Goal: Task Accomplishment & Management: Manage account settings

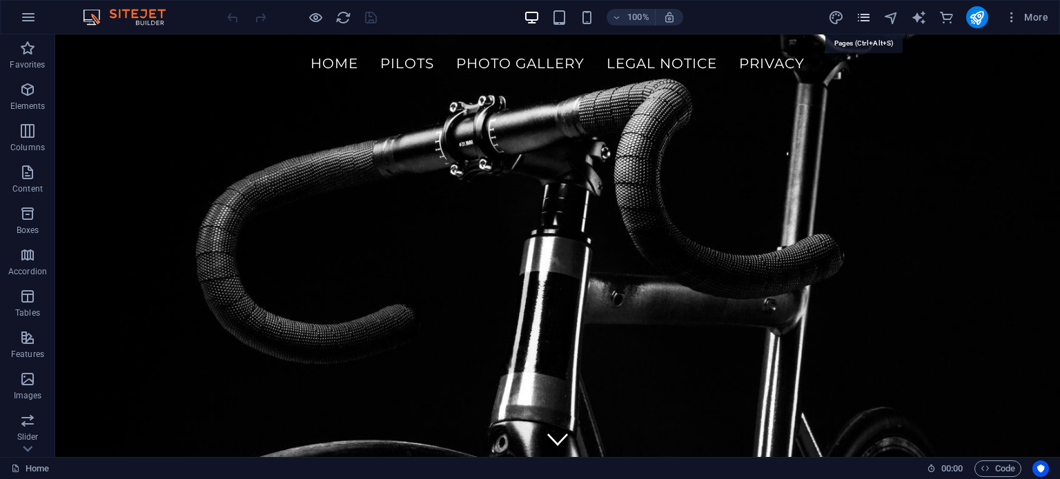
click at [861, 20] on icon "pages" at bounding box center [863, 18] width 16 height 16
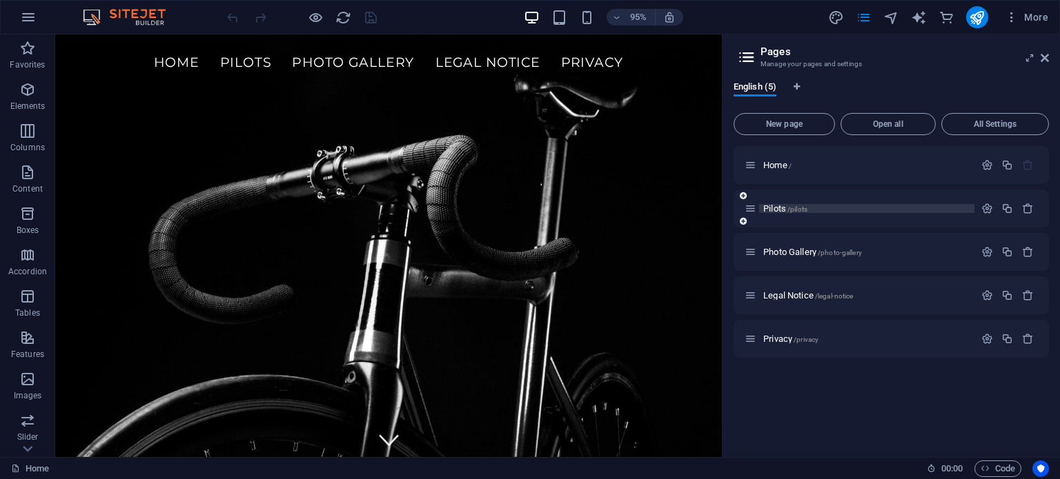
click at [775, 209] on span "Pilots /pilots" at bounding box center [785, 209] width 44 height 10
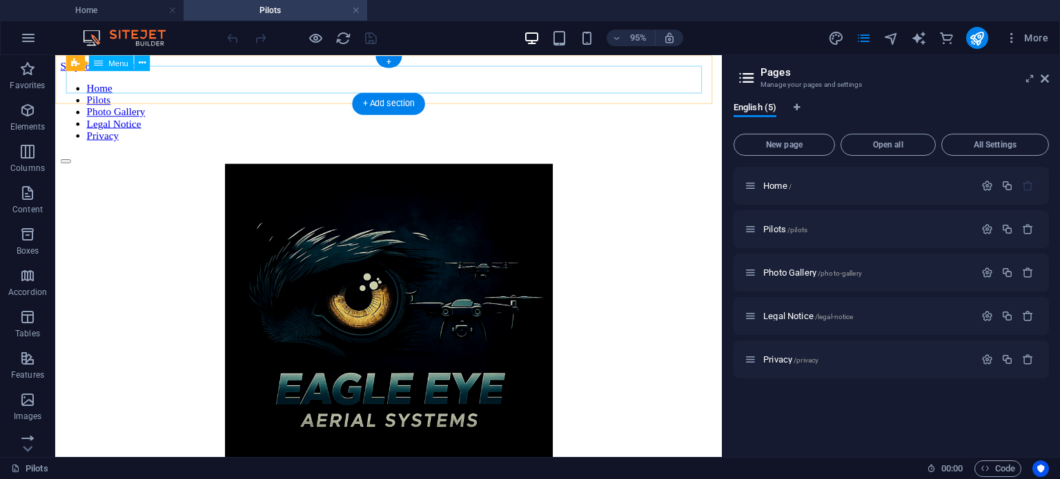
click at [364, 85] on nav "Home Pilots Photo Gallery Legal Notice Privacy" at bounding box center [406, 115] width 691 height 62
select select
select select "secondary"
select select "1"
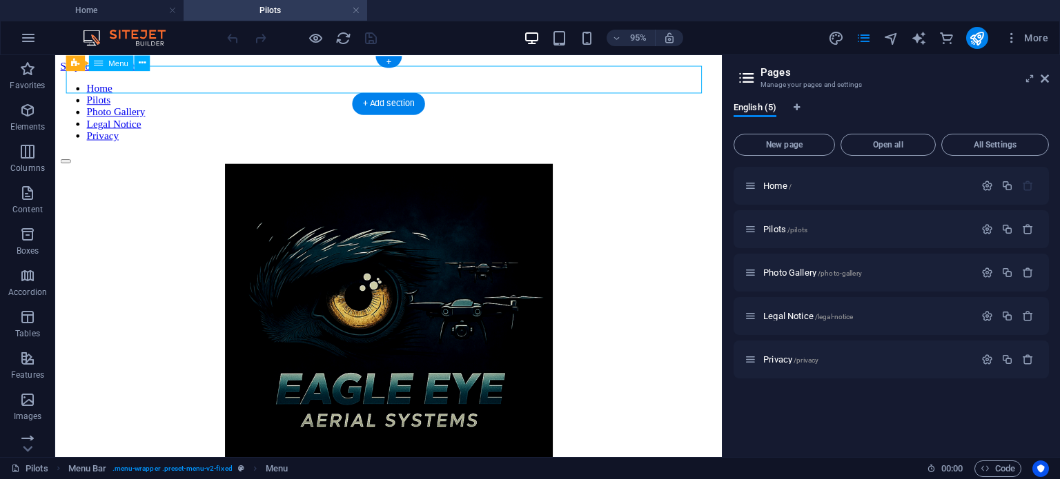
select select
select select "secondary"
select select
select select "secondary"
select select "3"
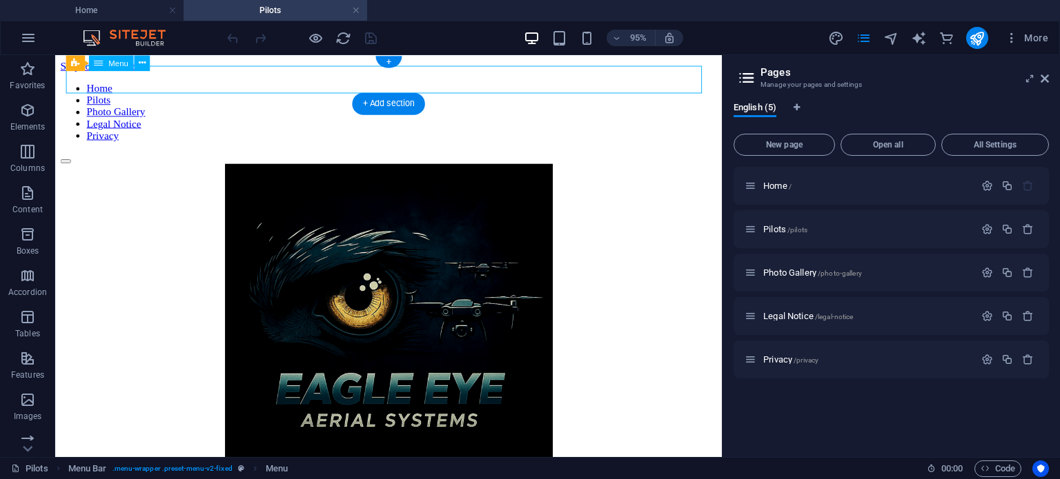
select select
select select "secondary"
select select "4"
select select
select select "secondary"
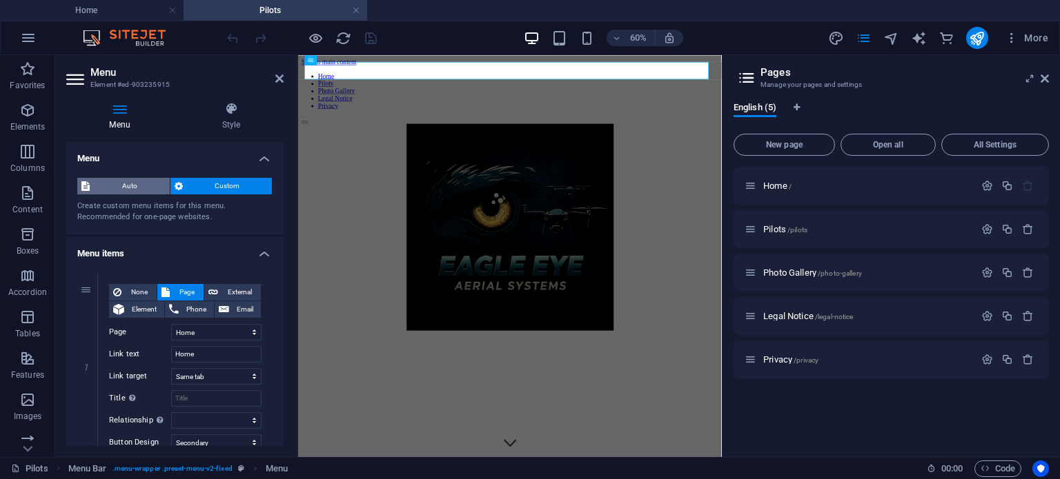
click at [134, 184] on span "Auto" at bounding box center [130, 186] width 72 height 17
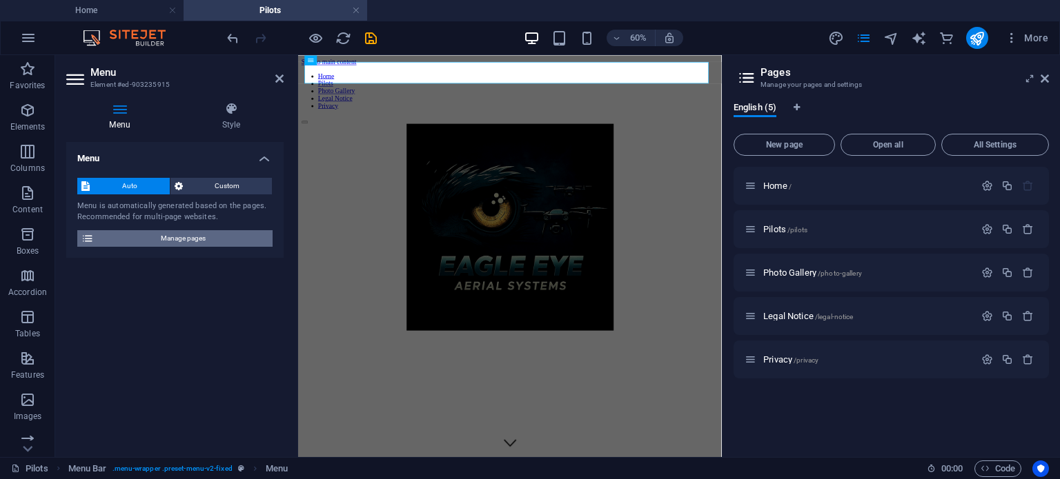
click at [184, 241] on span "Manage pages" at bounding box center [183, 238] width 170 height 17
click at [199, 239] on span "Manage pages" at bounding box center [183, 238] width 170 height 17
click at [207, 241] on span "Manage pages" at bounding box center [183, 238] width 170 height 17
click at [230, 117] on h4 "Style" at bounding box center [231, 116] width 105 height 29
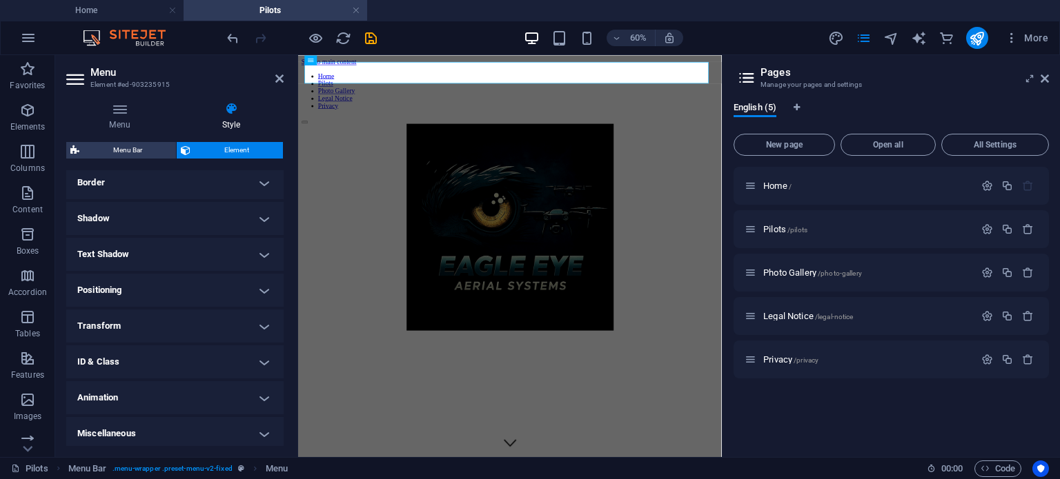
scroll to position [306, 0]
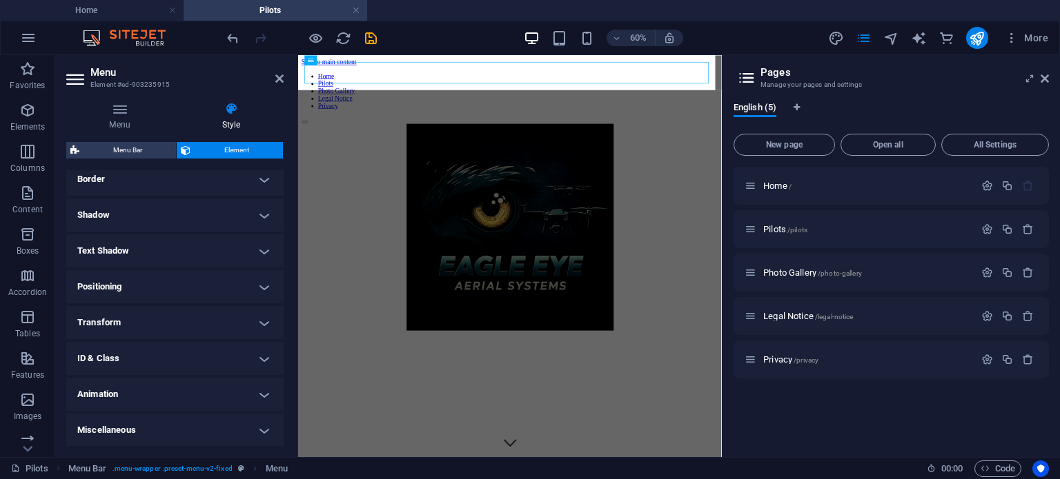
click at [130, 153] on span "Menu Bar" at bounding box center [127, 150] width 88 height 17
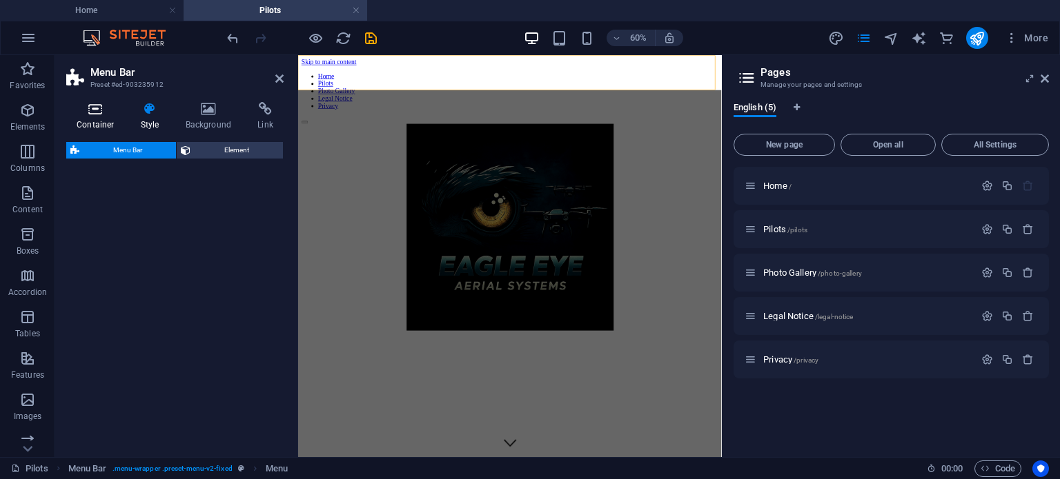
select select "rem"
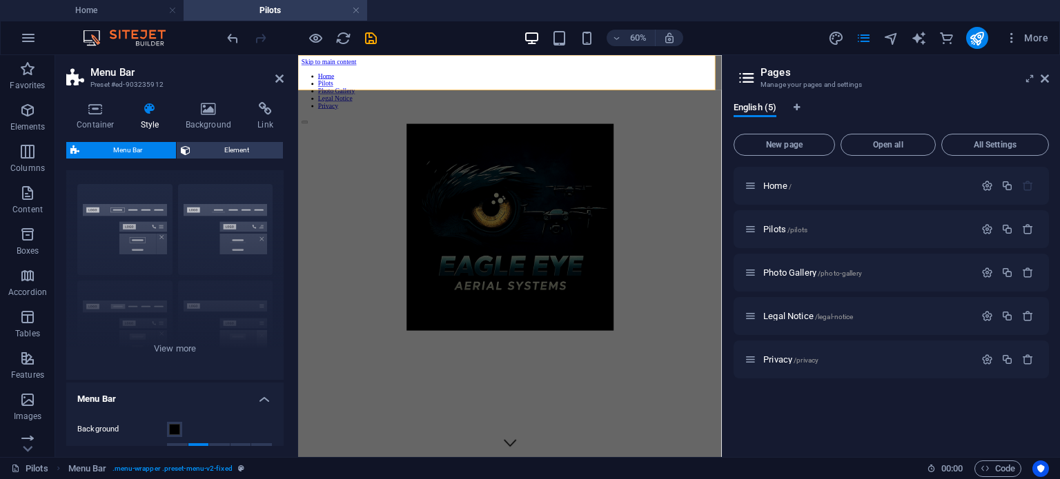
scroll to position [0, 0]
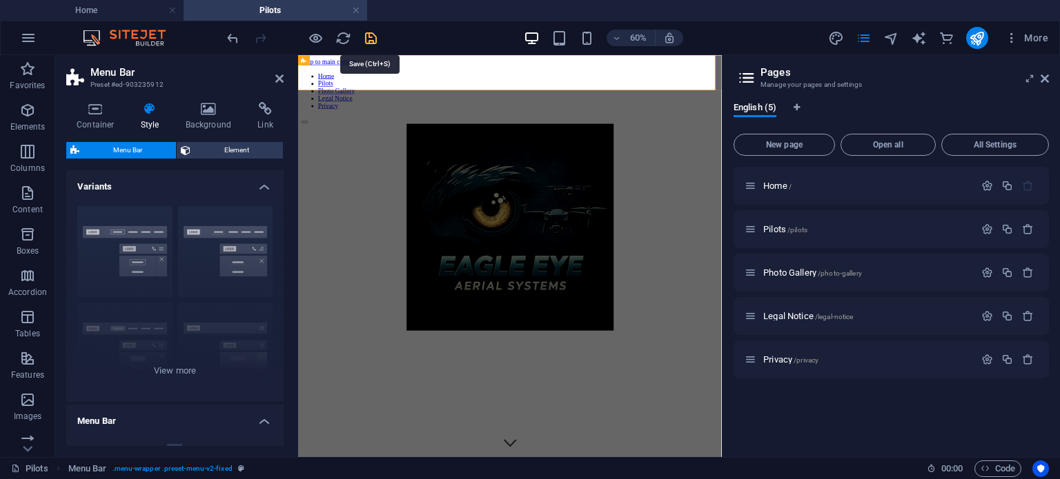
click at [371, 39] on icon "save" at bounding box center [371, 38] width 16 height 16
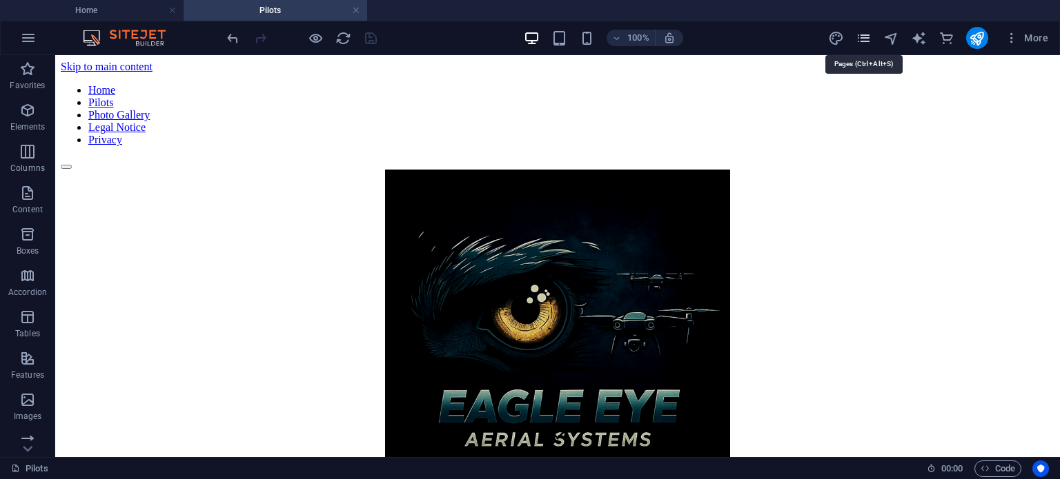
click at [864, 41] on icon "pages" at bounding box center [863, 38] width 16 height 16
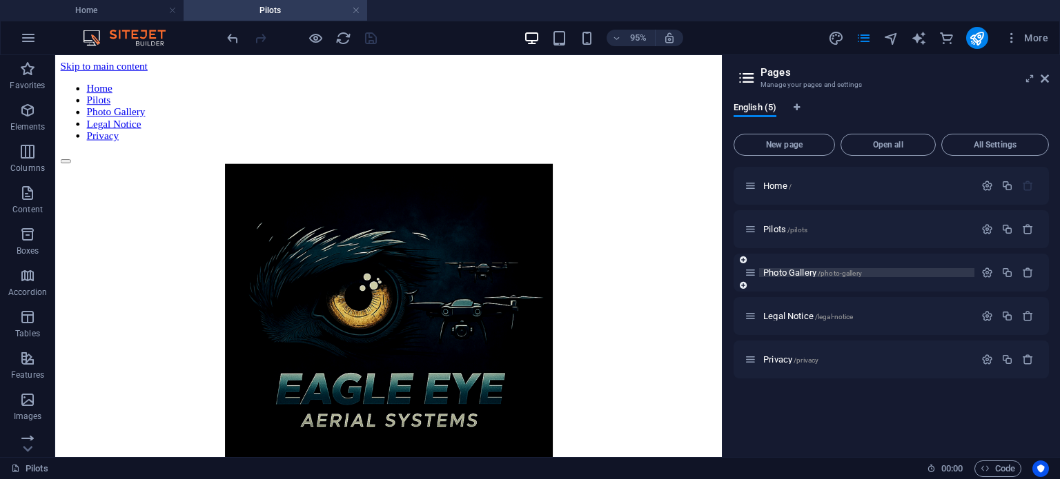
click at [778, 273] on span "Photo Gallery /photo-gallery" at bounding box center [812, 273] width 99 height 10
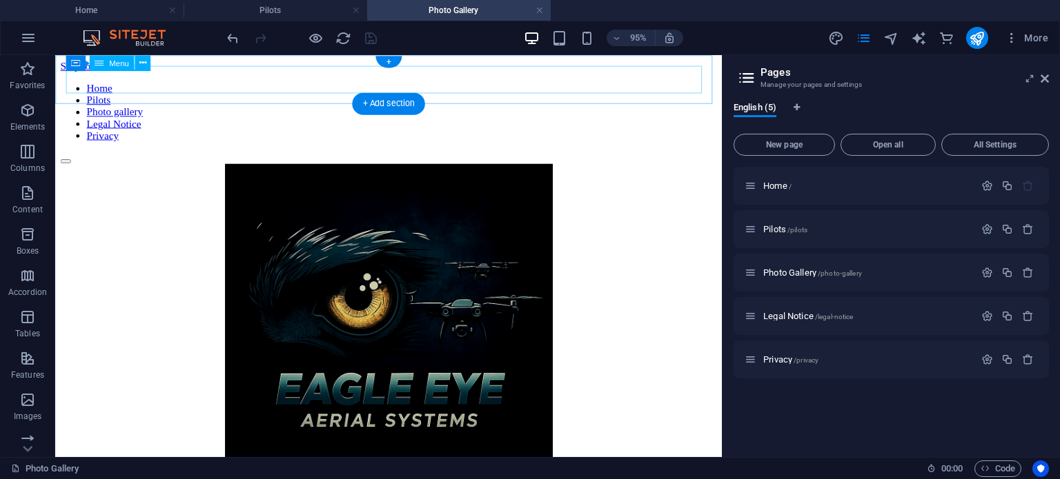
click at [239, 84] on nav "Home Pilots Photo gallery Legal Notice Privacy" at bounding box center [406, 115] width 691 height 62
select select
select select "secondary"
select select "1"
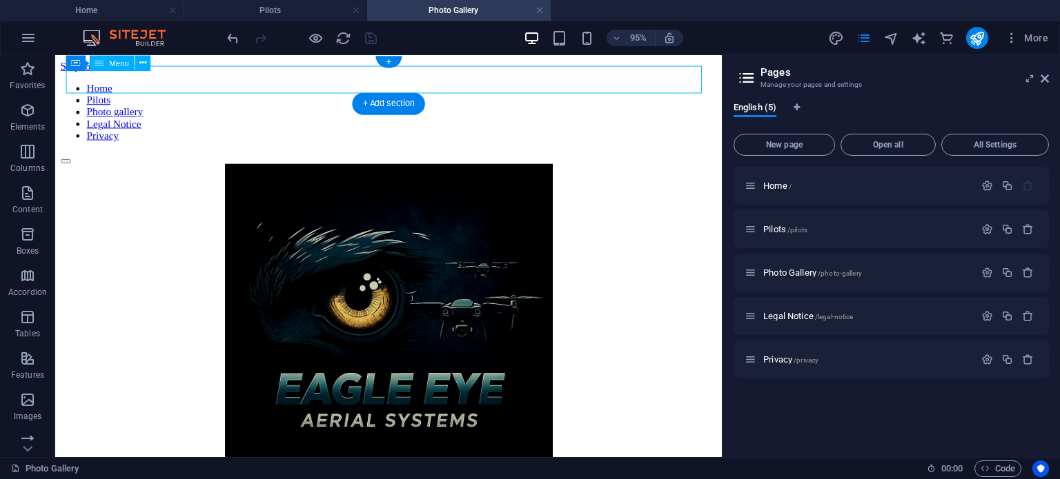
select select
select select "secondary"
select select "2"
select select
select select "secondary"
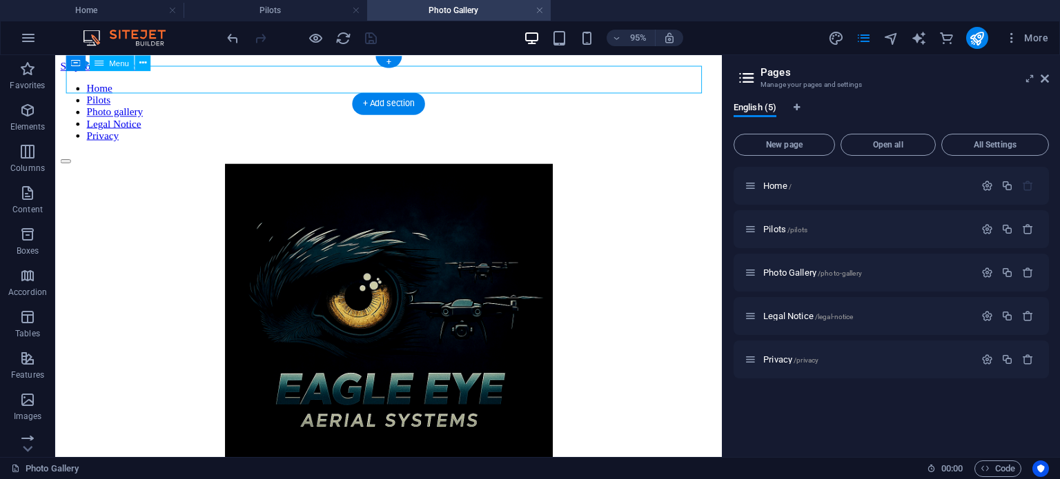
select select "3"
select select
select select "secondary"
select select "4"
select select
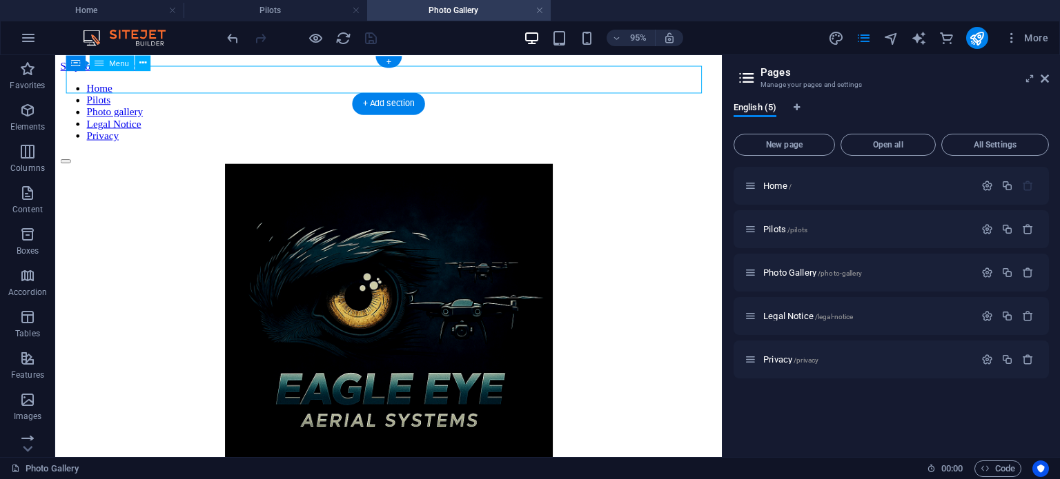
select select "secondary"
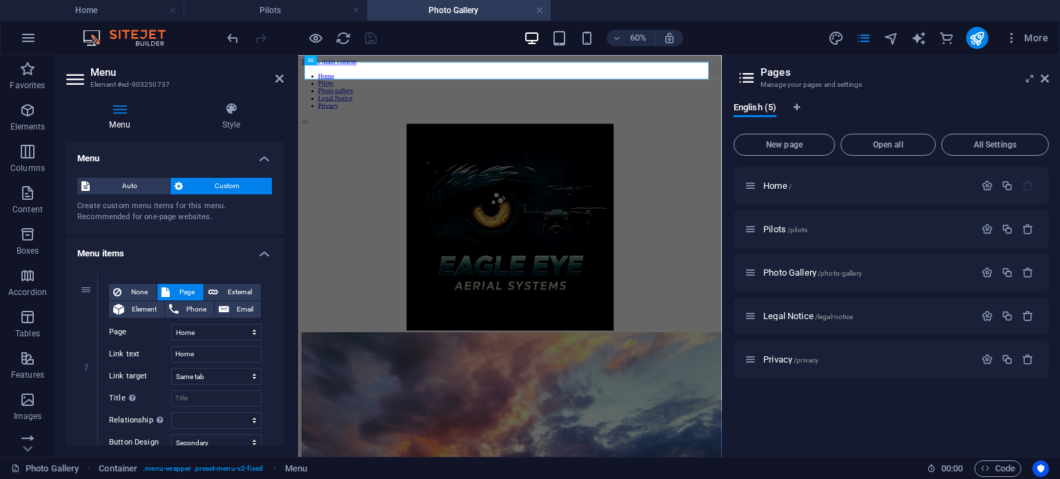
click at [123, 119] on h4 "Menu" at bounding box center [122, 116] width 112 height 29
click at [132, 192] on span "Auto" at bounding box center [130, 186] width 72 height 17
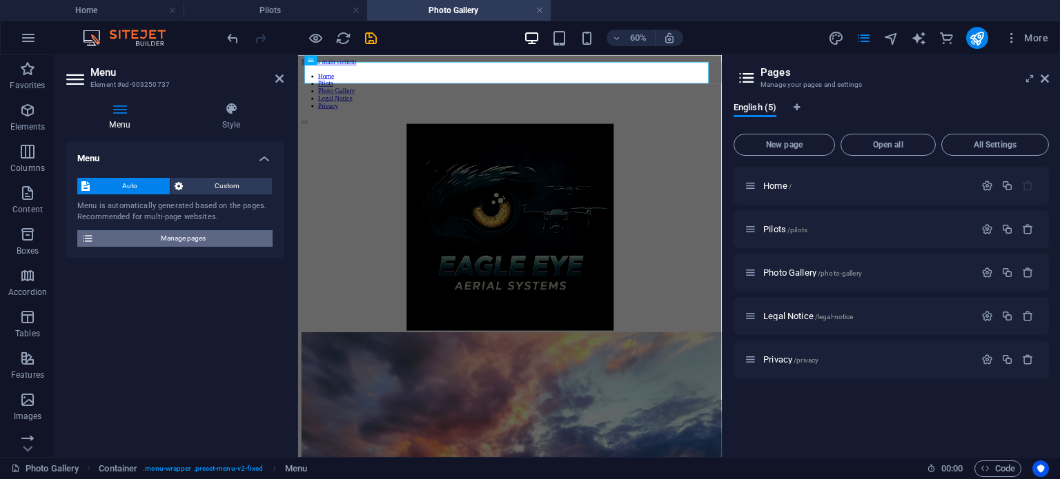
click at [166, 239] on span "Manage pages" at bounding box center [183, 238] width 170 height 17
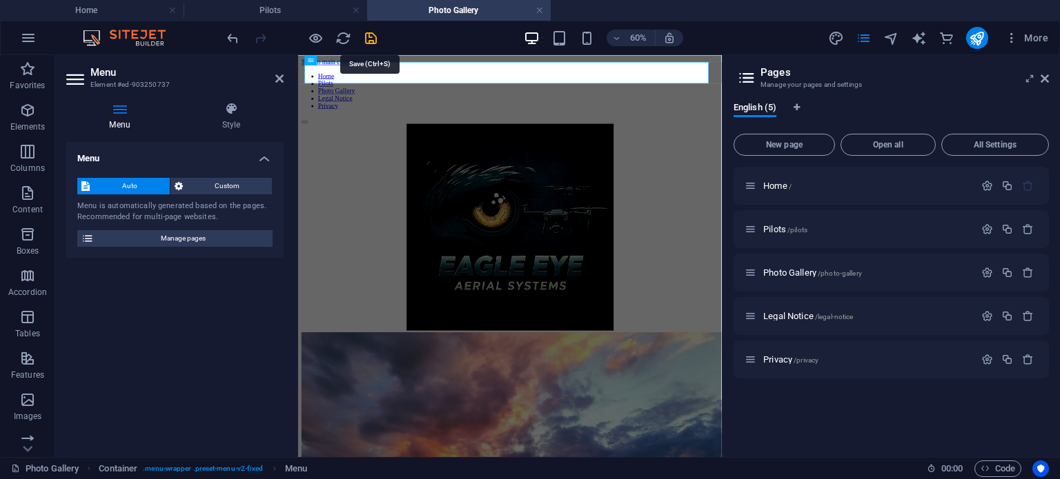
click at [376, 39] on icon "save" at bounding box center [371, 38] width 16 height 16
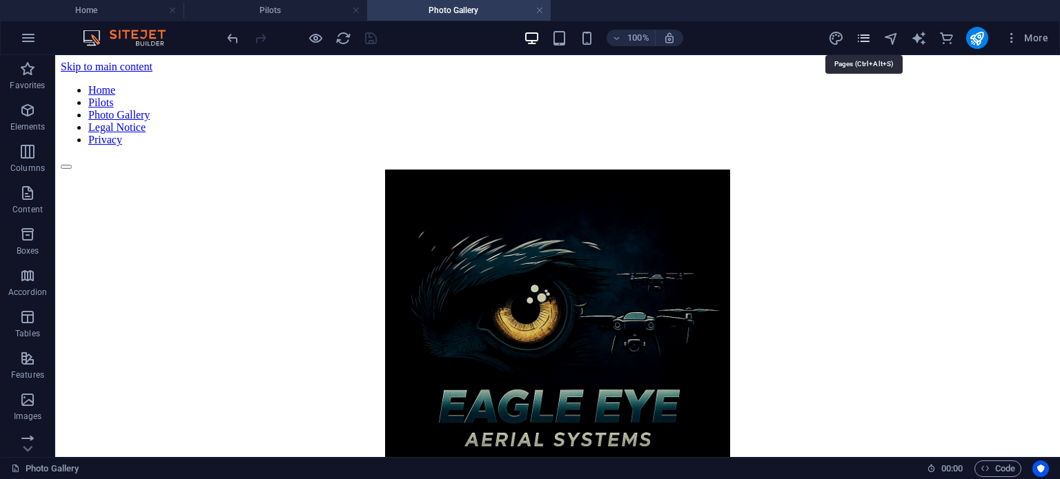
click at [861, 42] on icon "pages" at bounding box center [863, 38] width 16 height 16
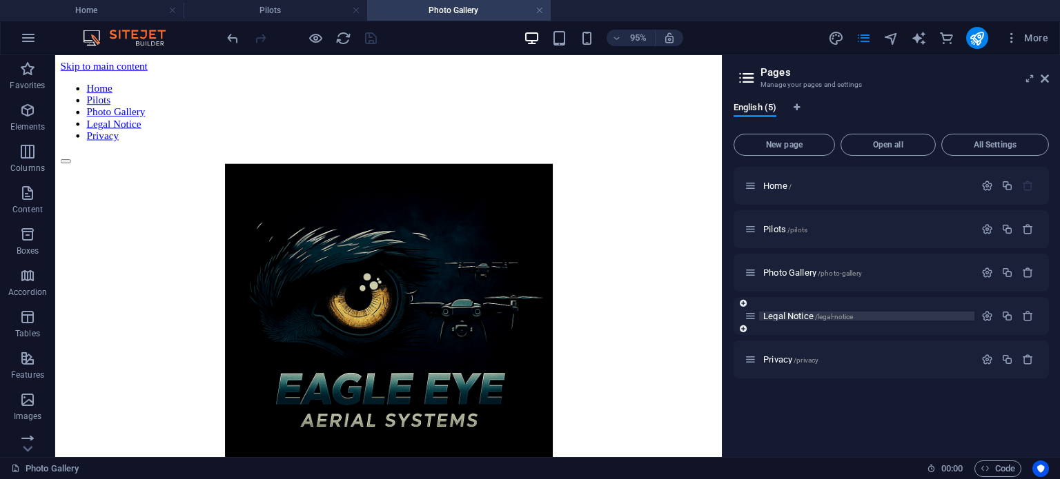
click at [815, 319] on span "Legal Notice /legal-notice" at bounding box center [808, 316] width 90 height 10
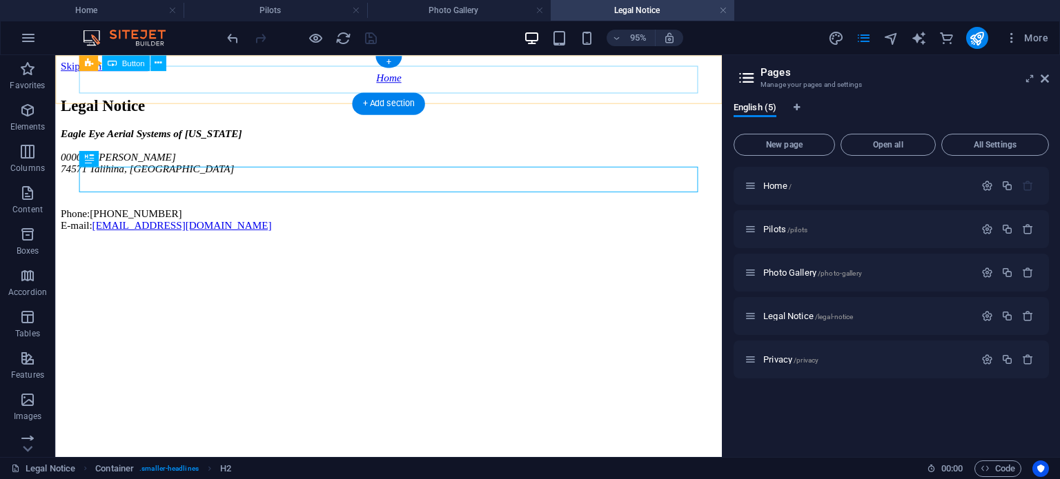
click at [375, 86] on div "Home" at bounding box center [406, 79] width 691 height 12
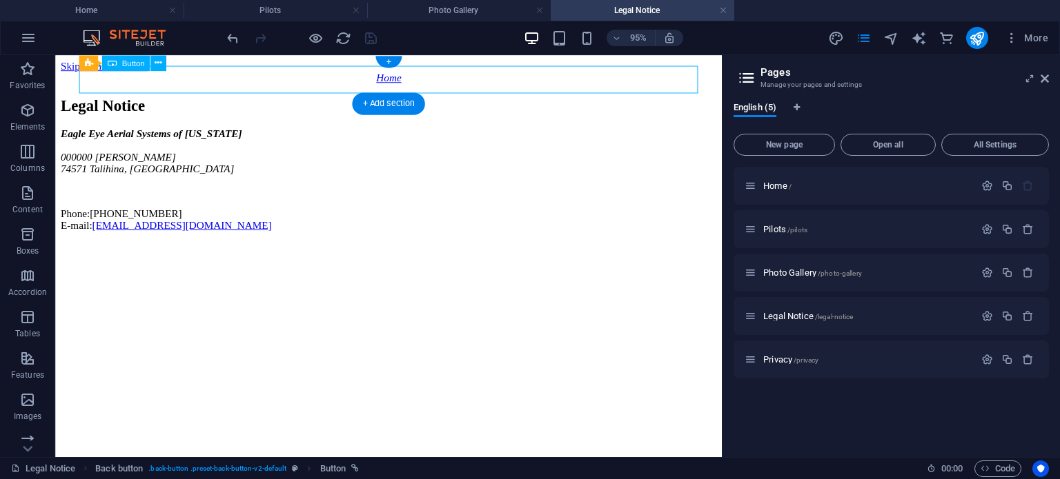
click at [375, 86] on div "Home" at bounding box center [406, 79] width 691 height 12
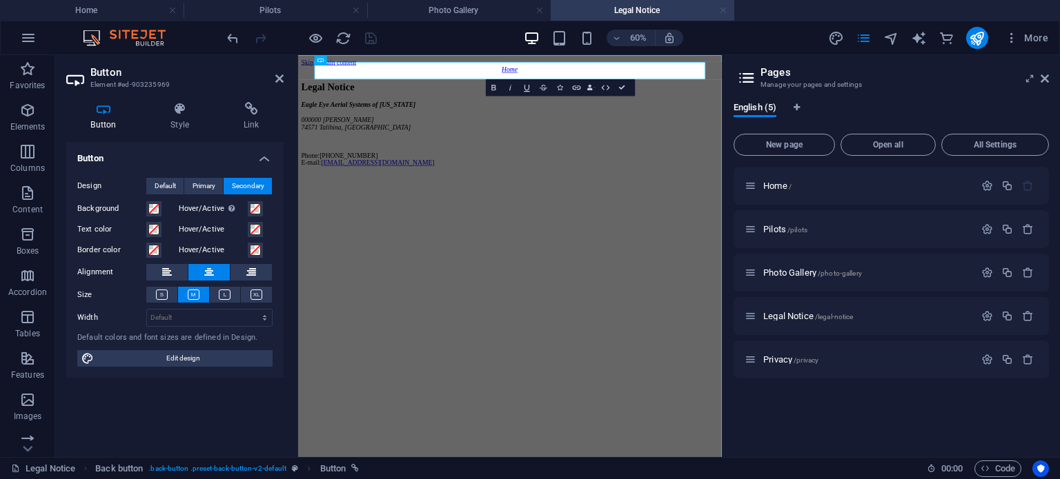
click at [722, 13] on link at bounding box center [723, 10] width 8 height 13
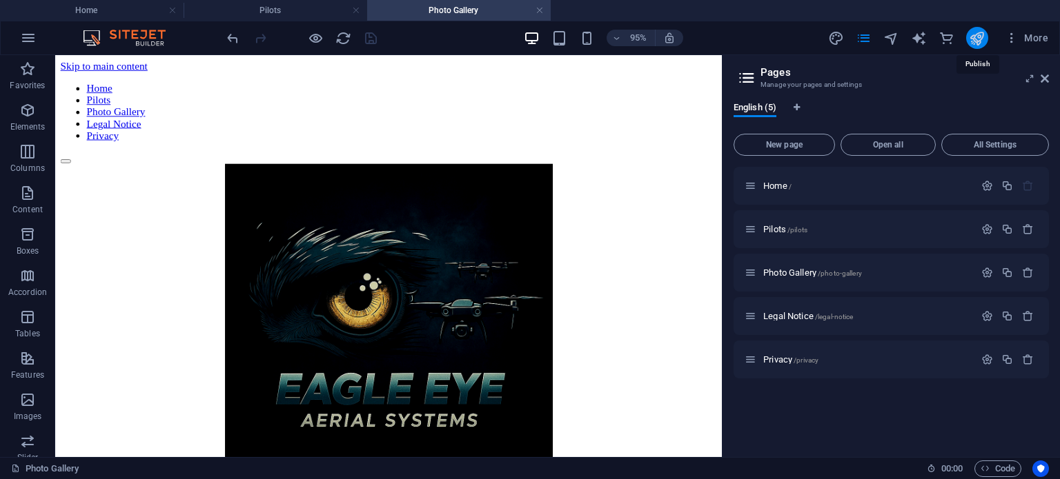
click at [978, 39] on icon "publish" at bounding box center [977, 38] width 16 height 16
